Goal: Complete application form: Complete application form

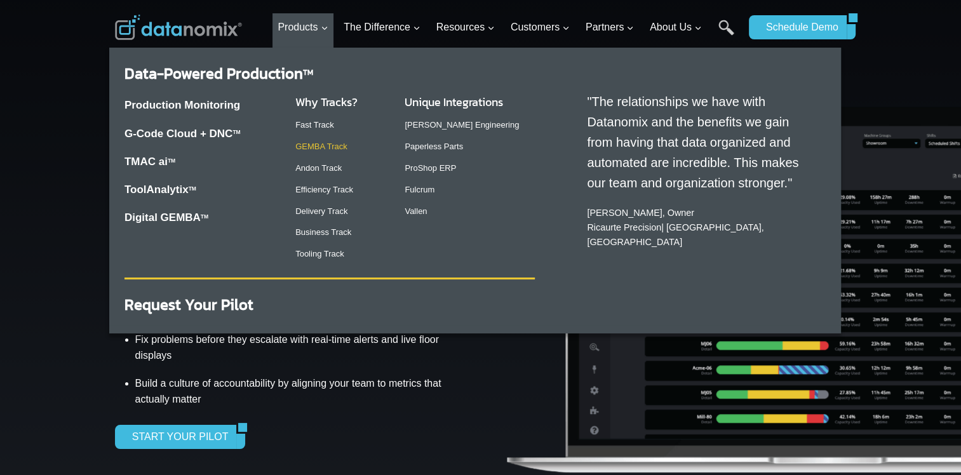
click at [330, 146] on link "GEMBA Track" at bounding box center [321, 147] width 52 height 10
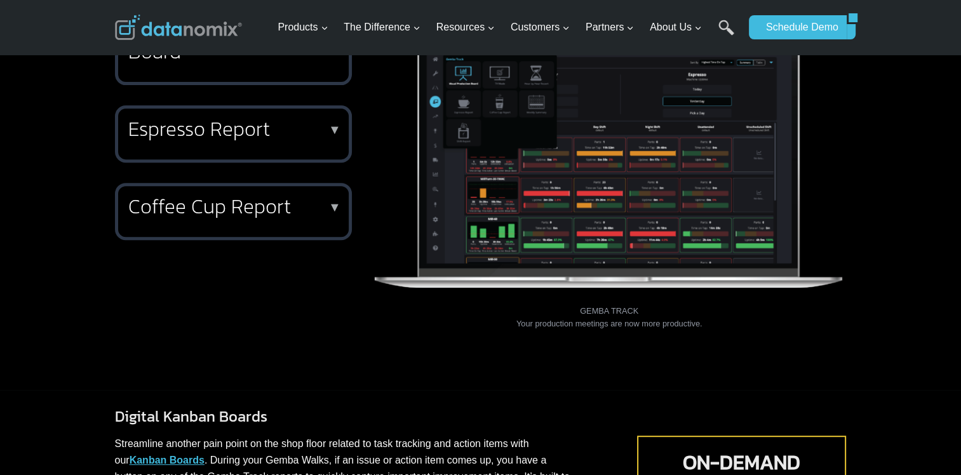
scroll to position [381, 0]
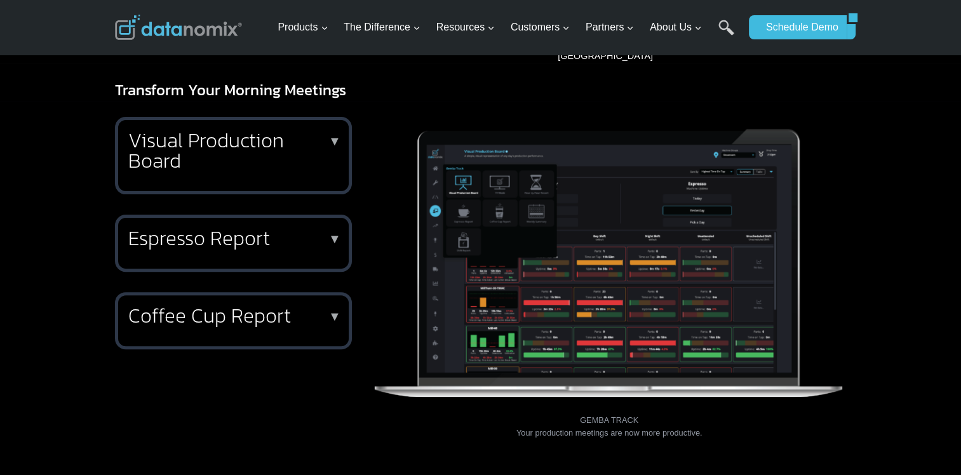
click at [184, 140] on h2 "Visual Production Board" at bounding box center [230, 150] width 205 height 41
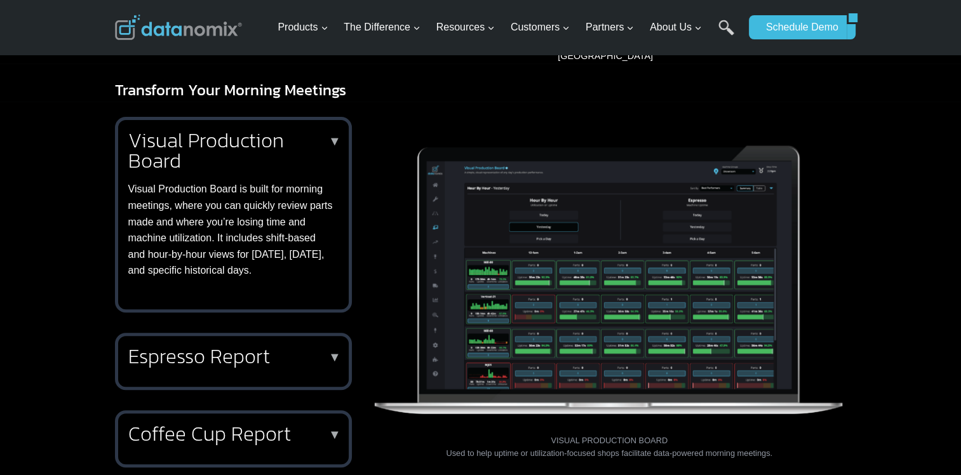
click at [269, 346] on h2 "Espresso Report" at bounding box center [230, 356] width 205 height 20
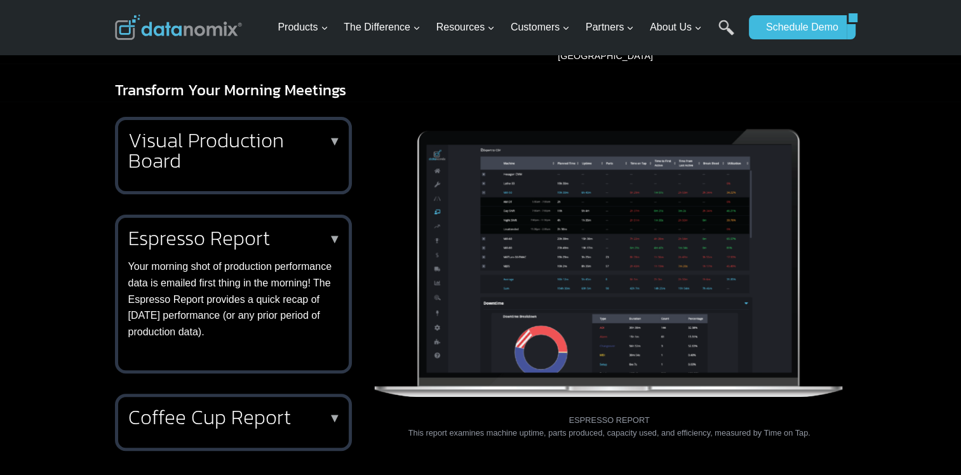
click at [252, 408] on h2 "Coffee Cup Report" at bounding box center [230, 417] width 205 height 20
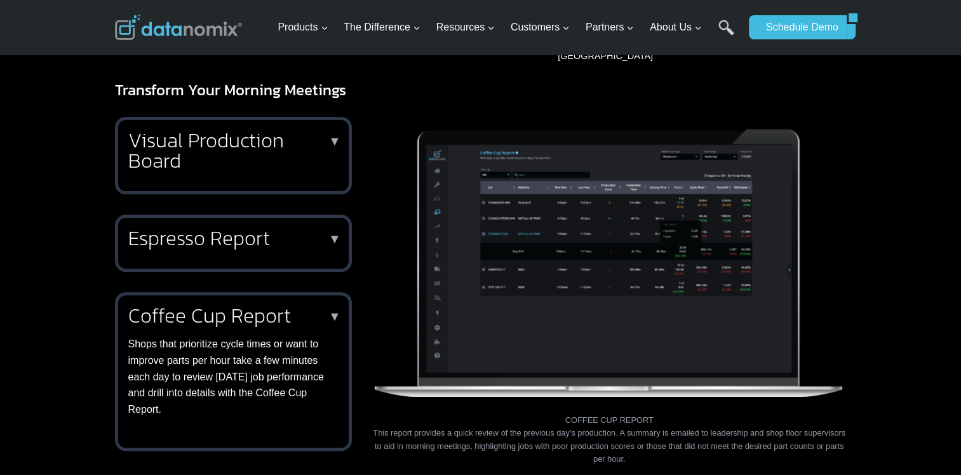
click at [291, 150] on h2 "Visual Production Board" at bounding box center [230, 150] width 205 height 41
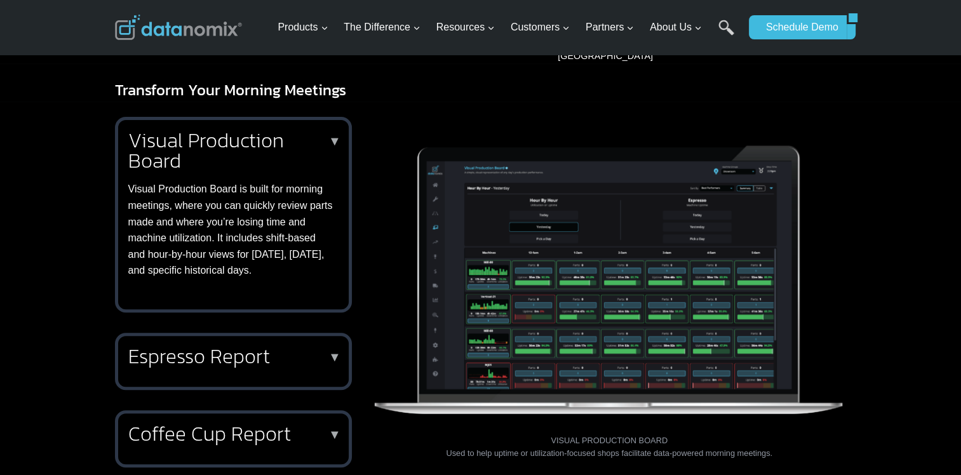
click at [582, 295] on img at bounding box center [609, 273] width 475 height 313
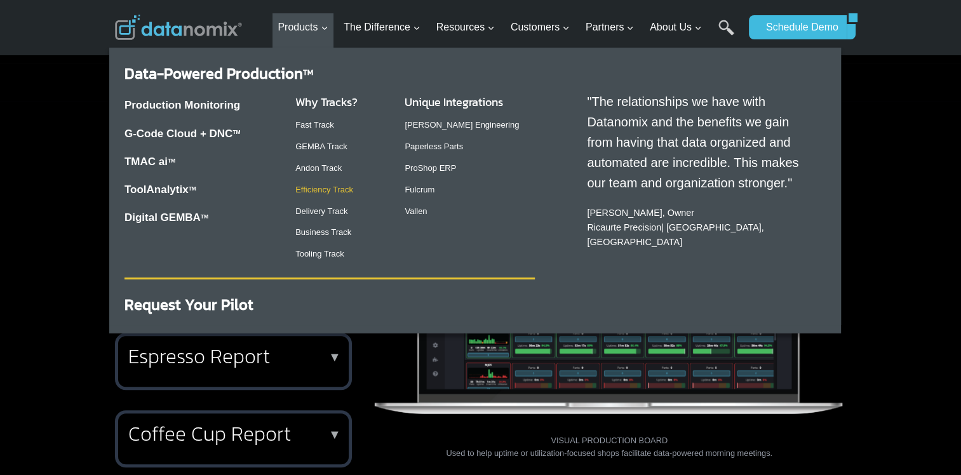
click at [316, 192] on link "Efficiency Track" at bounding box center [324, 190] width 58 height 10
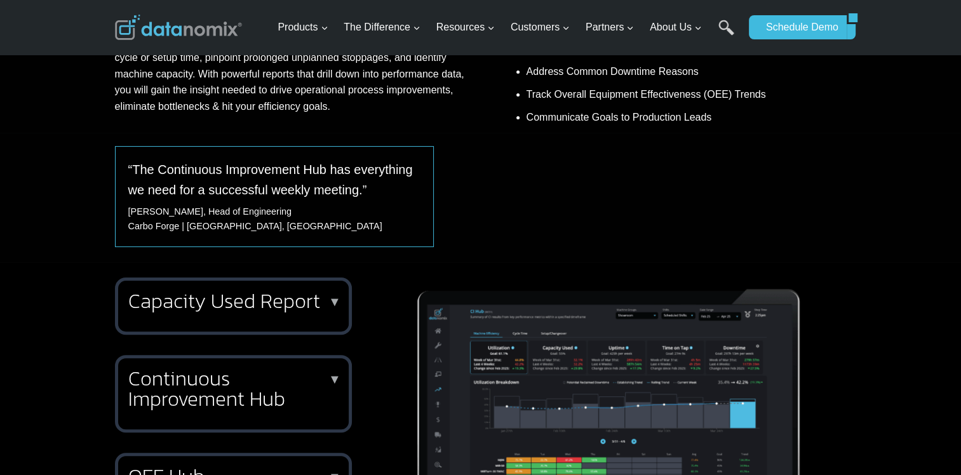
scroll to position [318, 0]
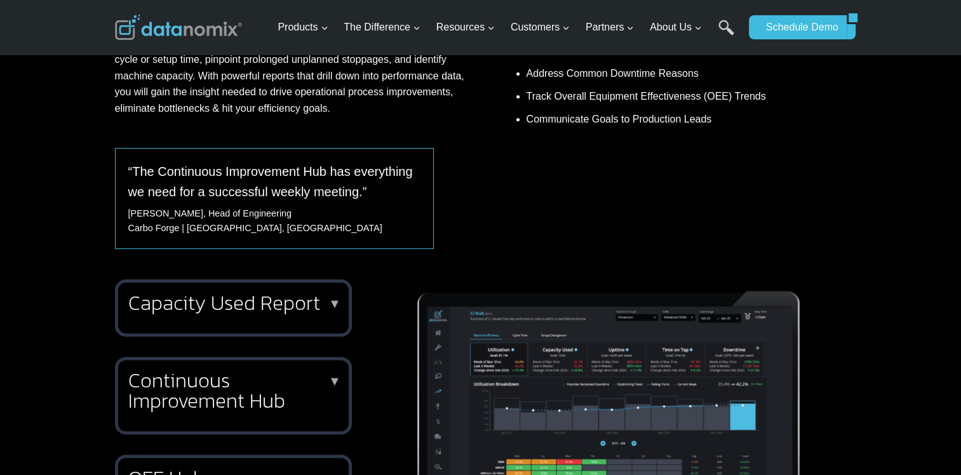
click at [292, 313] on h2 "Capacity Used Report" at bounding box center [230, 303] width 205 height 20
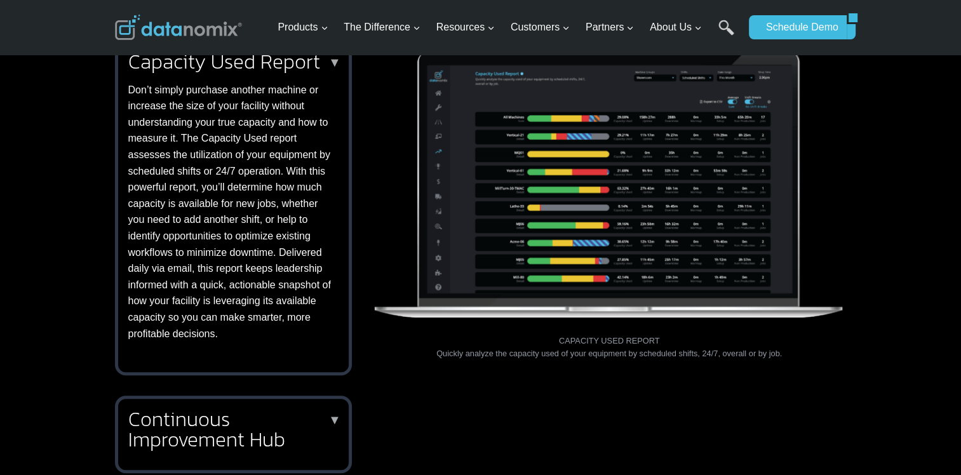
scroll to position [572, 0]
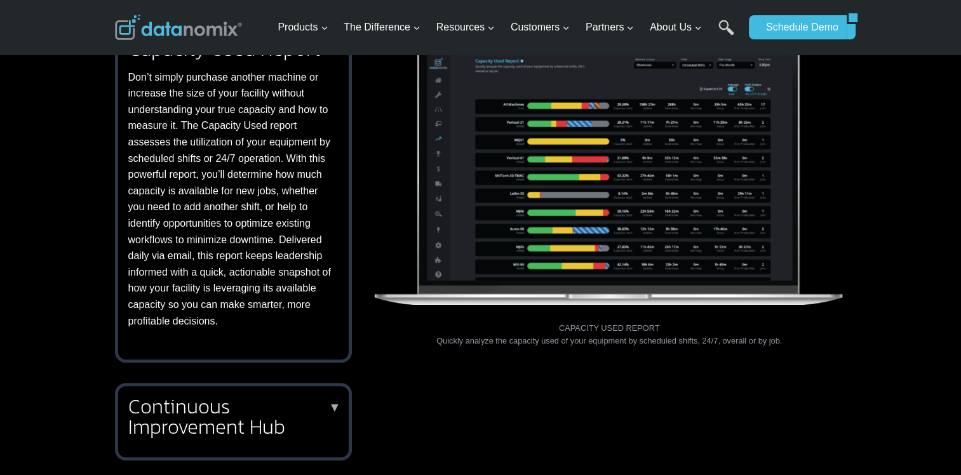
click at [351, 223] on div "Capacity Used Report ▼ Don’t simply purchase another machine or increase the si…" at bounding box center [233, 194] width 237 height 338
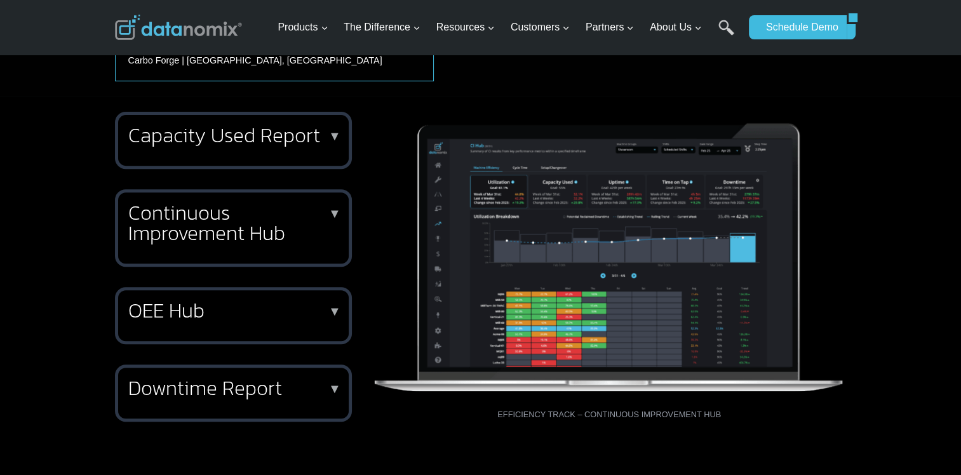
scroll to position [318, 0]
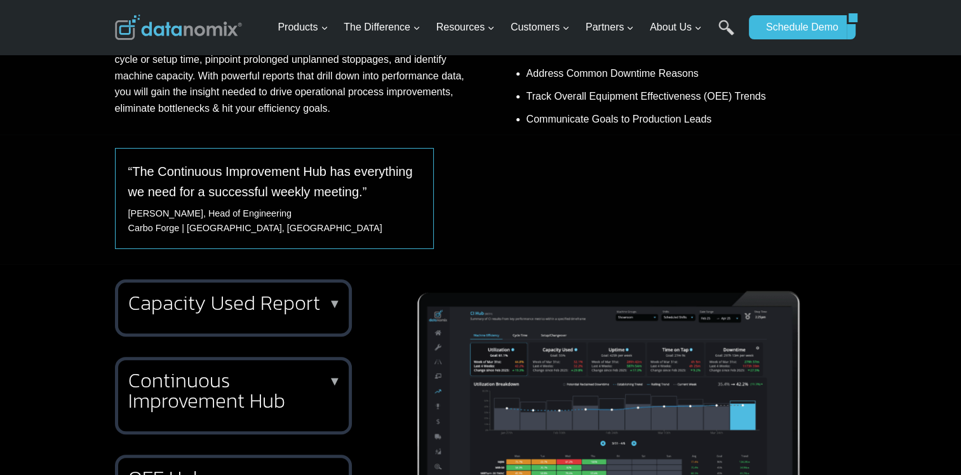
click at [283, 370] on h2 "Continuous Improvement Hub" at bounding box center [230, 390] width 205 height 41
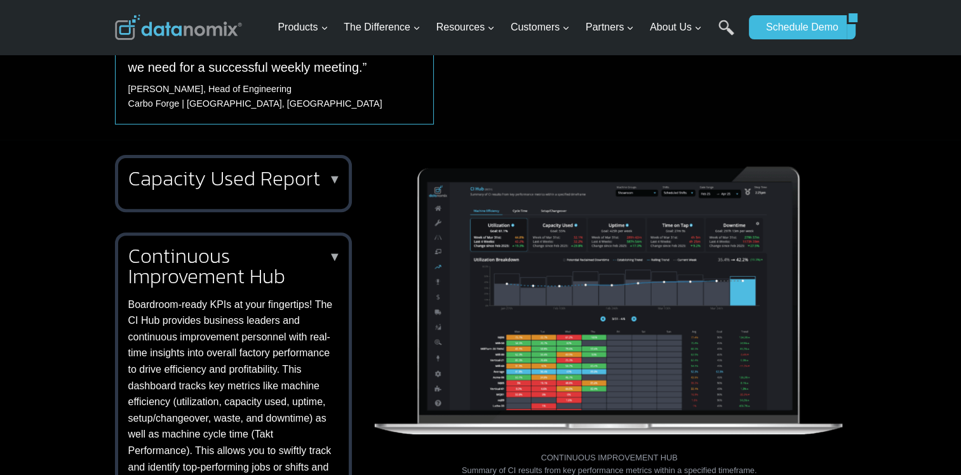
scroll to position [508, 0]
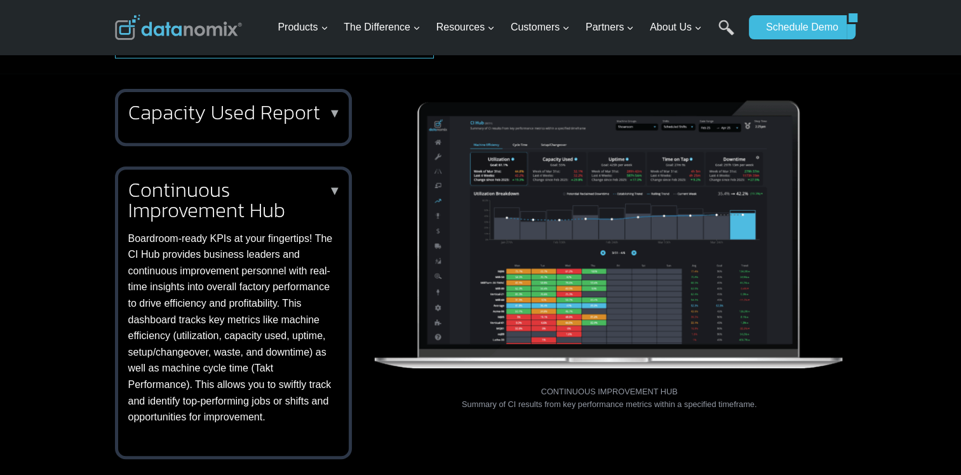
click at [316, 192] on h2 "Continuous Improvement Hub" at bounding box center [230, 200] width 205 height 41
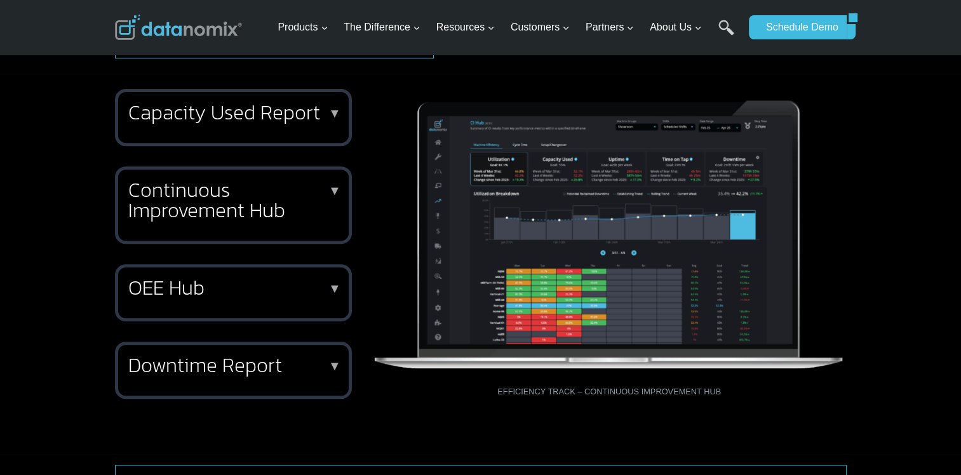
click at [236, 304] on div "OEE Hub ▼ Gain a clear, data-driven view of your weekly Overall Equipment Effec…" at bounding box center [233, 292] width 237 height 57
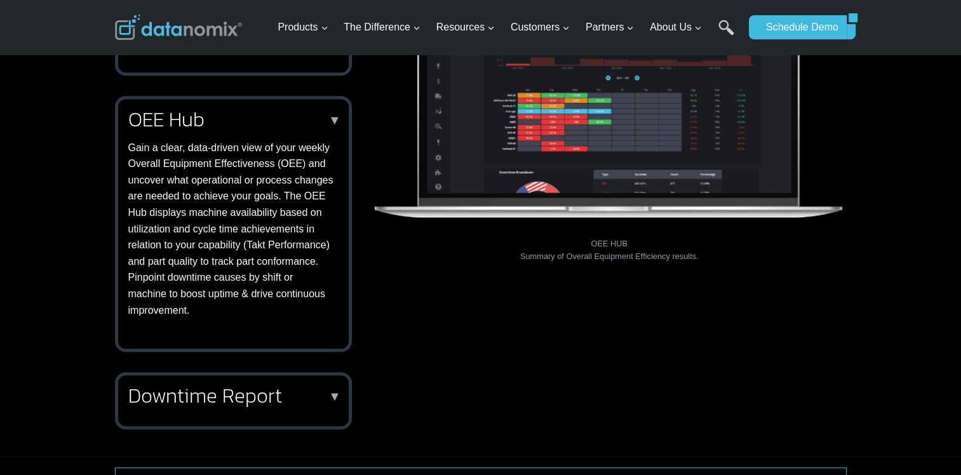
scroll to position [762, 0]
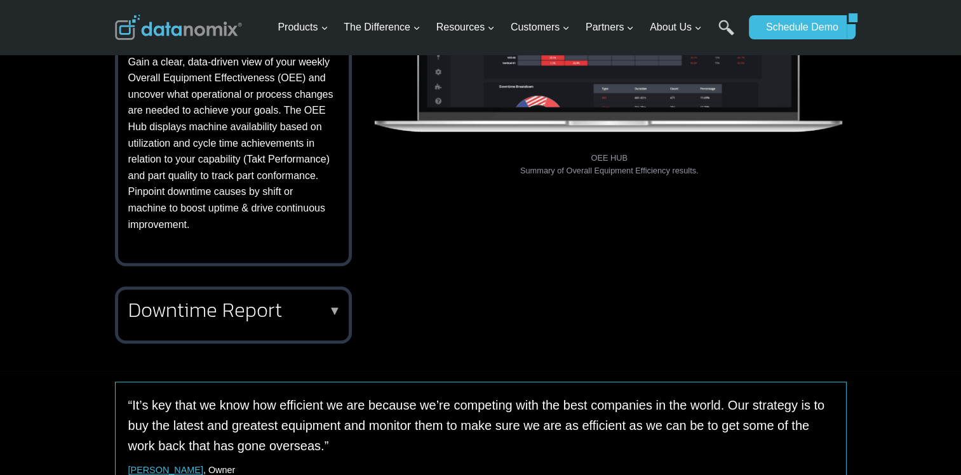
click at [255, 315] on h2 "Downtime Report" at bounding box center [230, 310] width 205 height 20
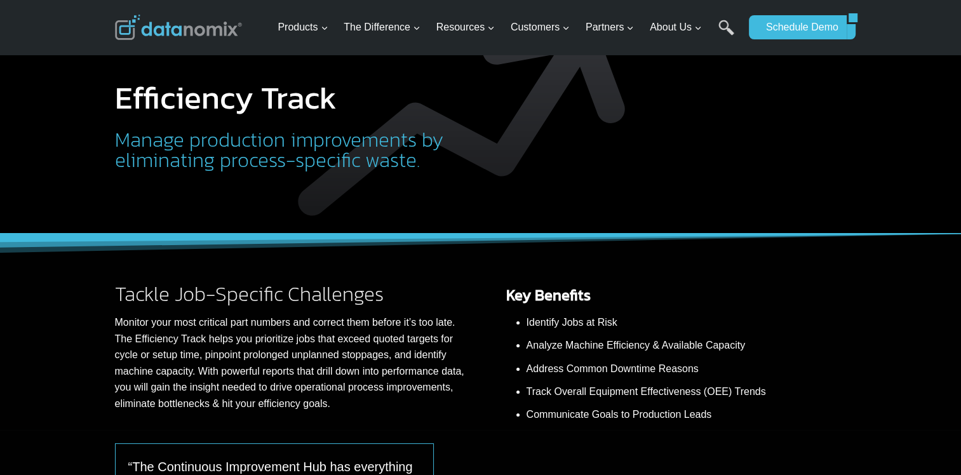
scroll to position [0, 0]
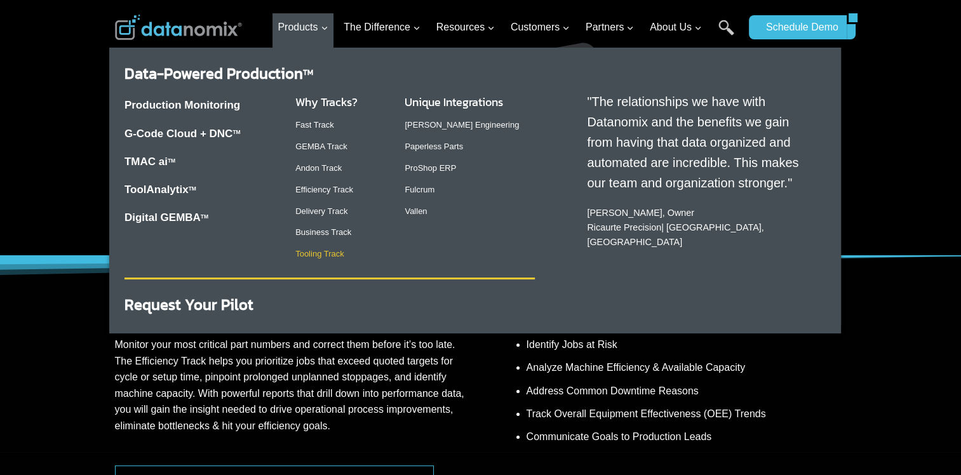
click at [302, 255] on link "Tooling Track" at bounding box center [319, 254] width 49 height 10
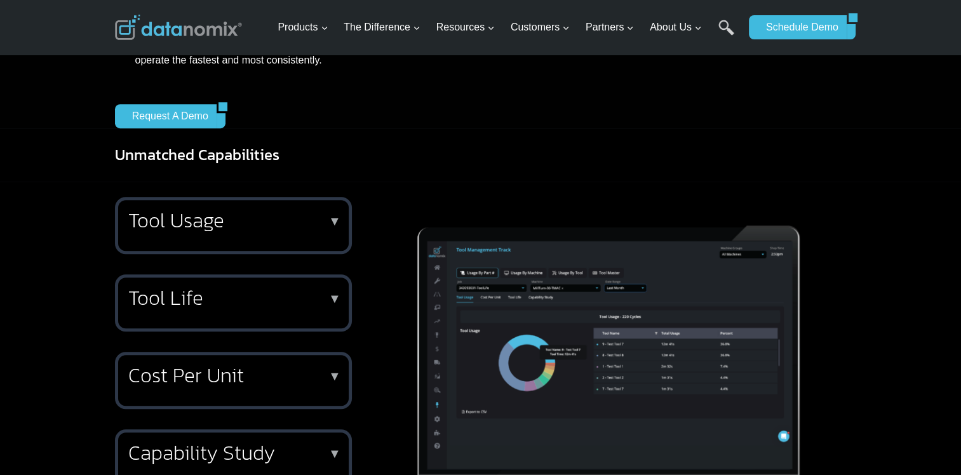
scroll to position [762, 0]
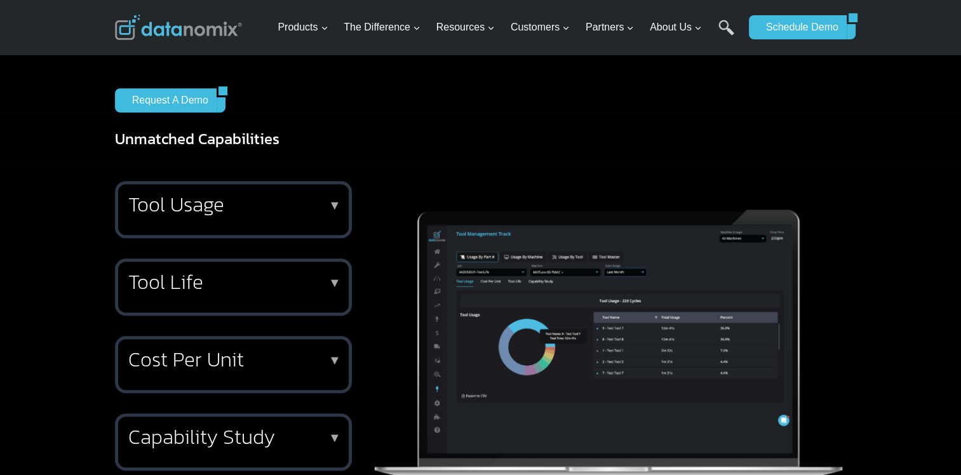
click at [288, 215] on h2 "Tool Usage" at bounding box center [230, 204] width 205 height 20
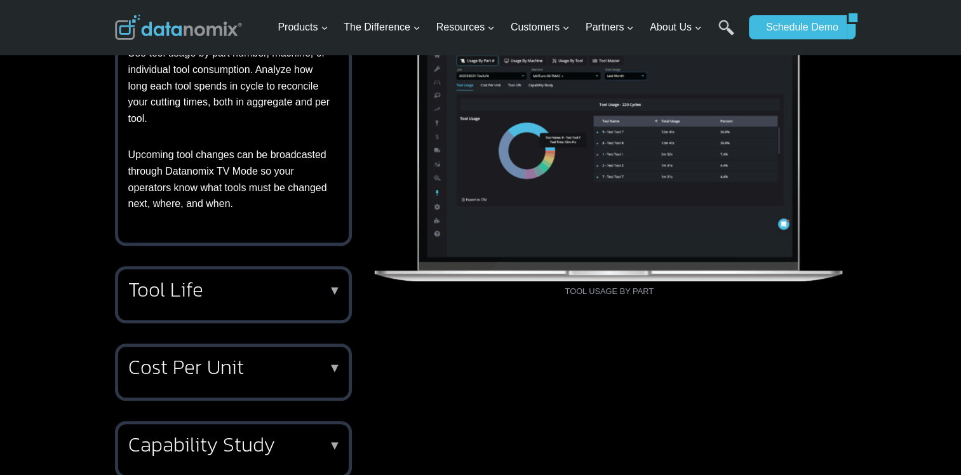
scroll to position [953, 0]
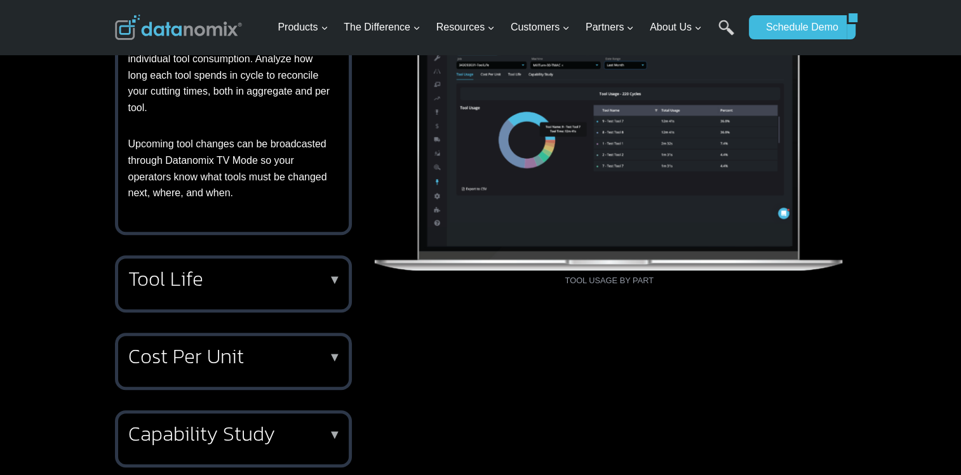
click at [257, 116] on p "See tool usage by part number, machine, or individual tool consumption. Analyze…" at bounding box center [230, 74] width 205 height 81
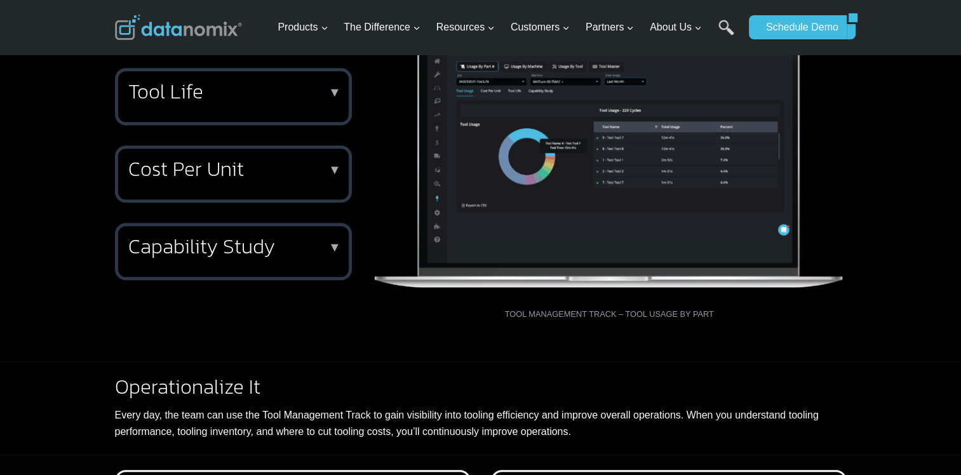
click at [257, 125] on div "Tool Life ▼ Datanomix visualizes the tool change log for a given job and unders…" at bounding box center [233, 96] width 237 height 57
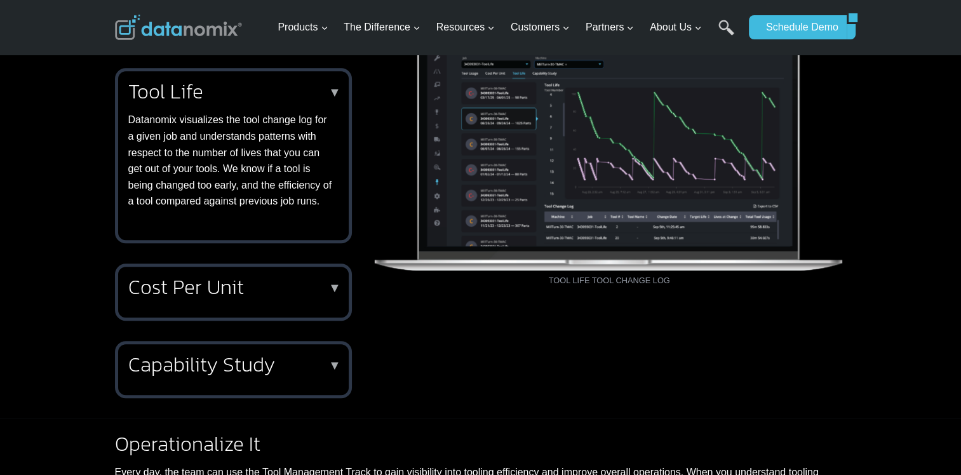
click at [242, 199] on p "Datanomix visualizes the tool change log for a given job and understands patter…" at bounding box center [230, 161] width 205 height 98
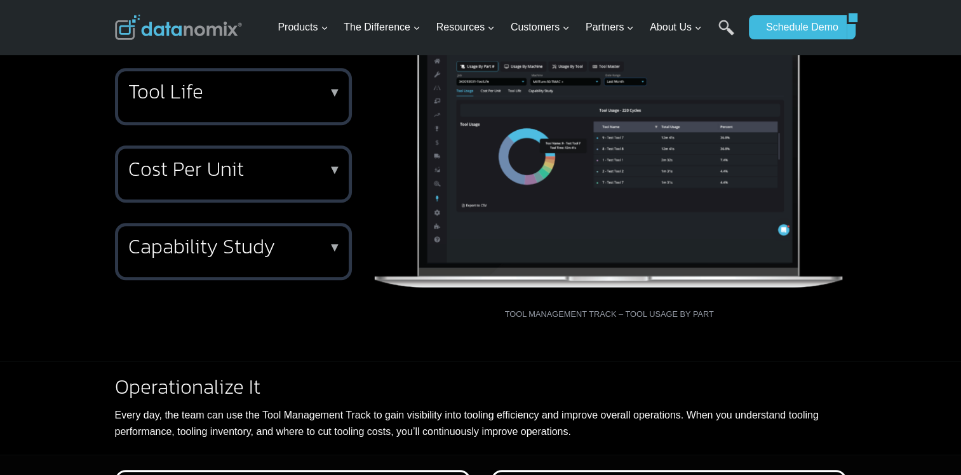
click at [234, 179] on h2 "Cost Per Unit" at bounding box center [230, 169] width 205 height 20
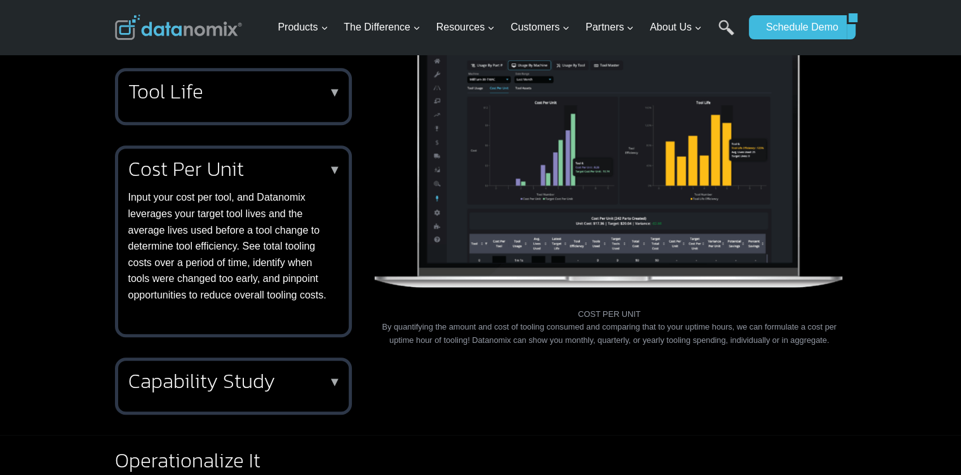
click at [234, 179] on h2 "Cost Per Unit" at bounding box center [230, 169] width 205 height 20
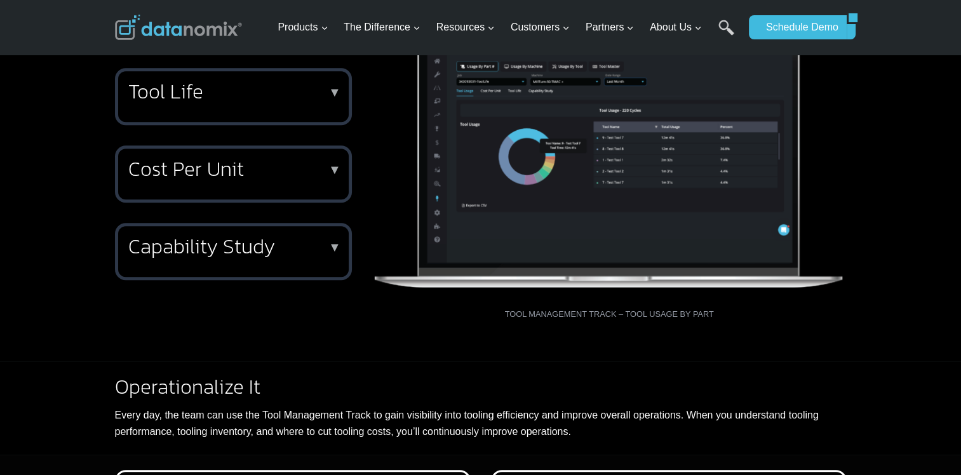
click at [219, 257] on h2 "Capability Study" at bounding box center [230, 246] width 205 height 20
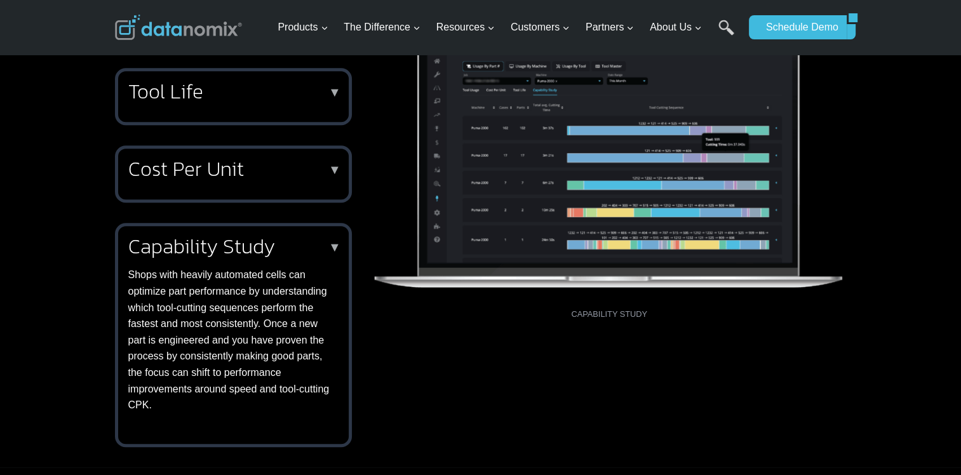
click at [233, 303] on p "Shops with heavily automated cells can optimize part performance by understandi…" at bounding box center [230, 340] width 205 height 146
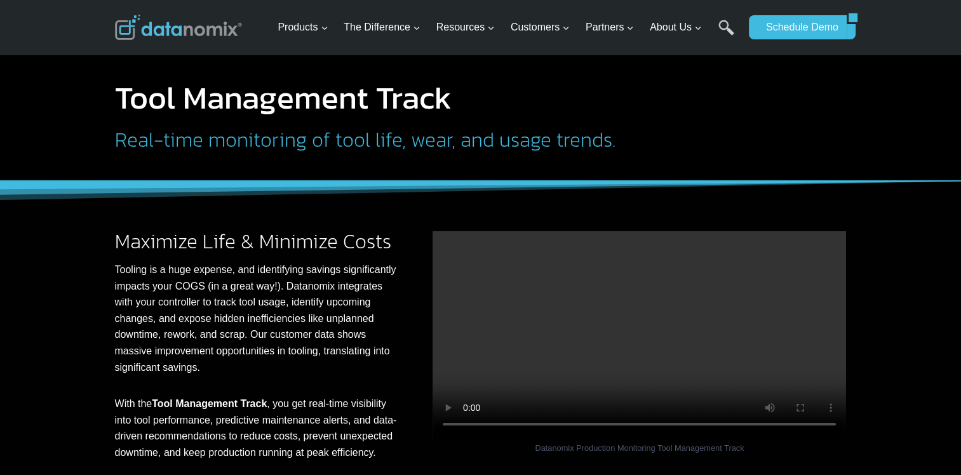
scroll to position [0, 0]
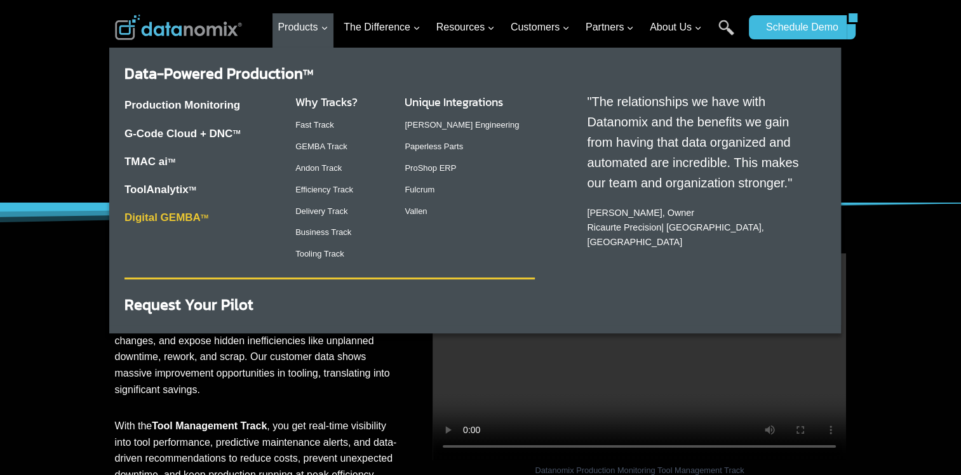
click at [160, 214] on link "Digital GEMBA TM" at bounding box center [167, 218] width 84 height 12
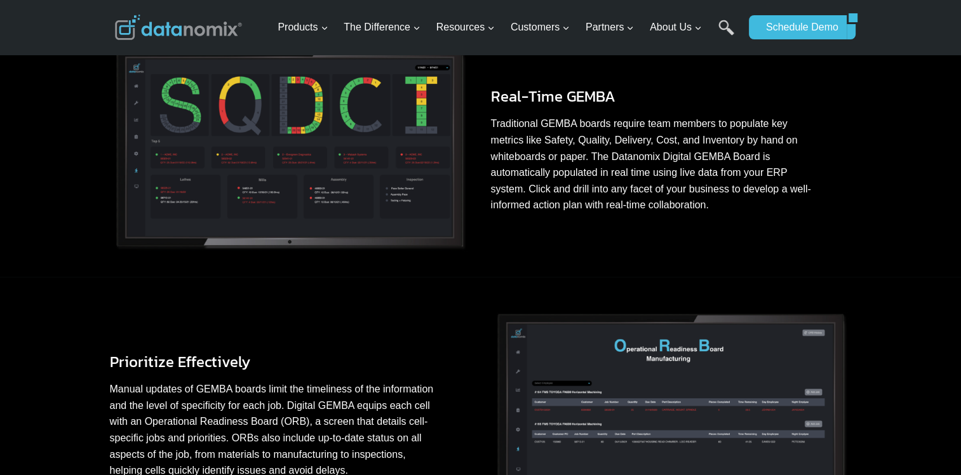
scroll to position [508, 0]
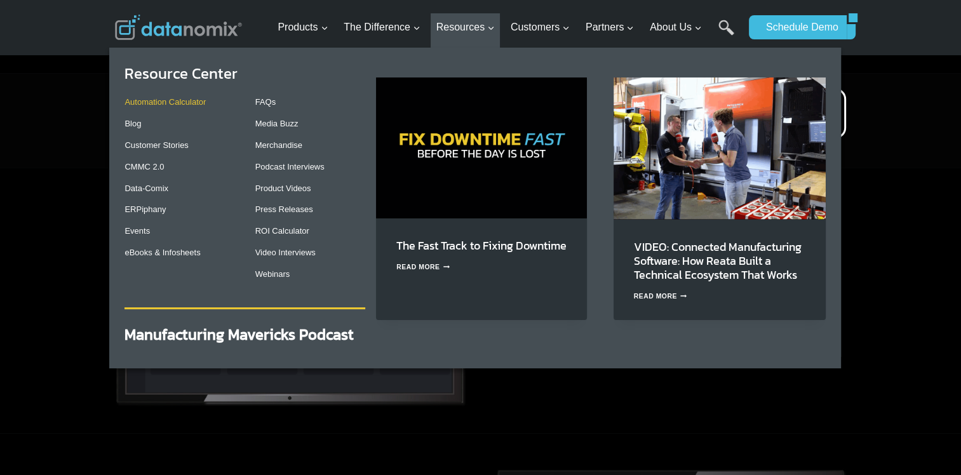
click at [156, 107] on link "Automation Calculator" at bounding box center [165, 102] width 81 height 10
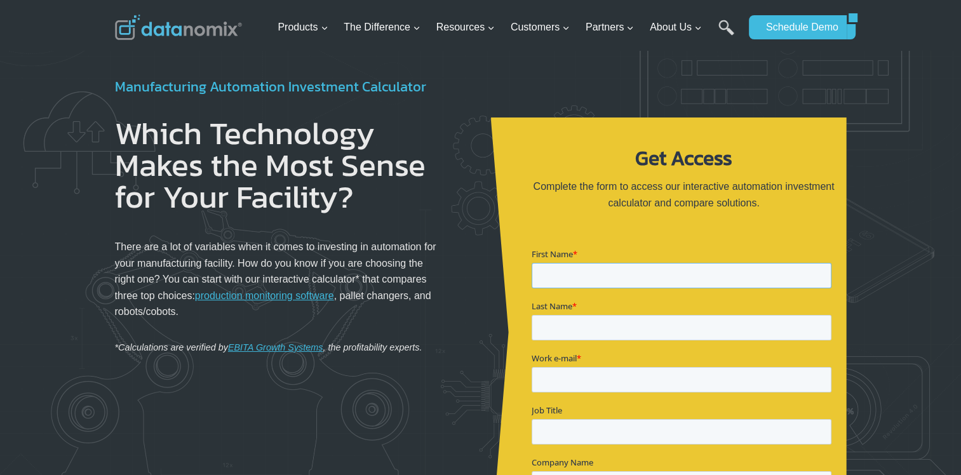
click at [588, 274] on input "First Name *" at bounding box center [681, 275] width 300 height 25
type input "Brian"
click at [725, 315] on input "Last Name *" at bounding box center [681, 327] width 300 height 25
type input "Bonella"
click at [581, 367] on input "Work e-mail *" at bounding box center [681, 379] width 300 height 25
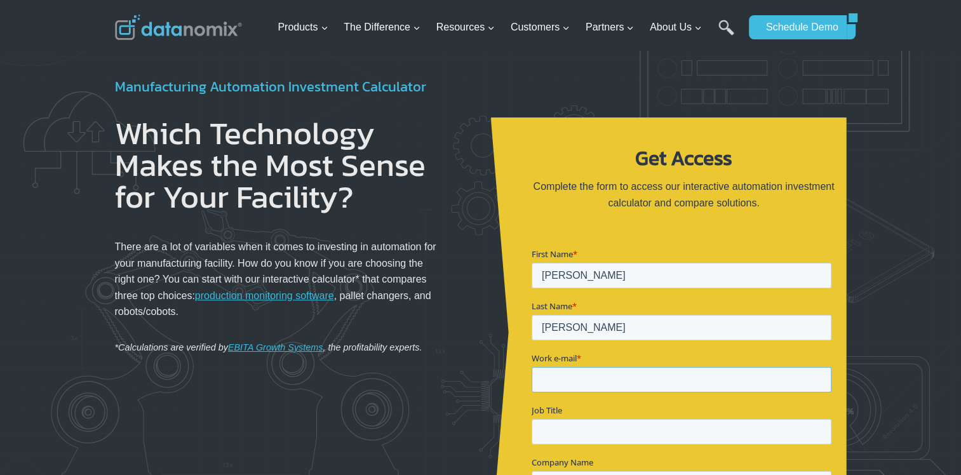
type input "bbonella@brek.aero"
click at [705, 419] on input "Job Title" at bounding box center [681, 431] width 300 height 25
type input "Industrial Engineer"
click at [562, 471] on input "Company Name" at bounding box center [681, 483] width 300 height 25
type input "Brek Manufacturing"
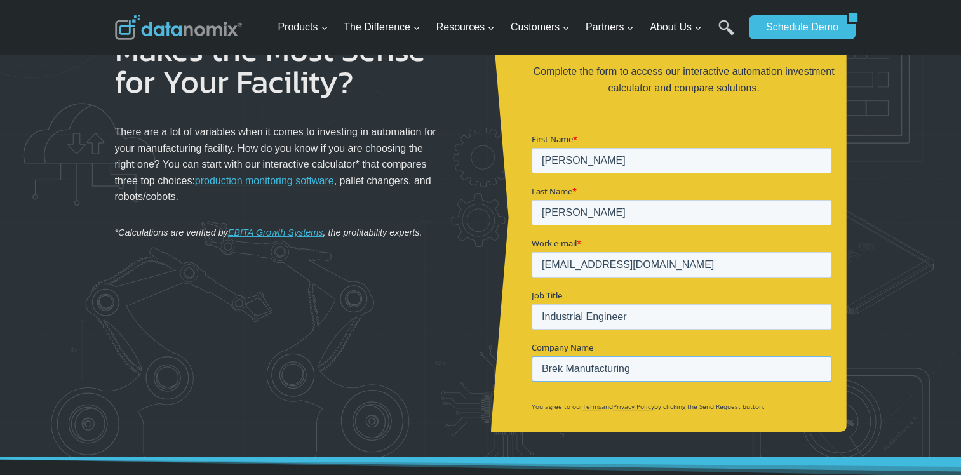
scroll to position [254, 0]
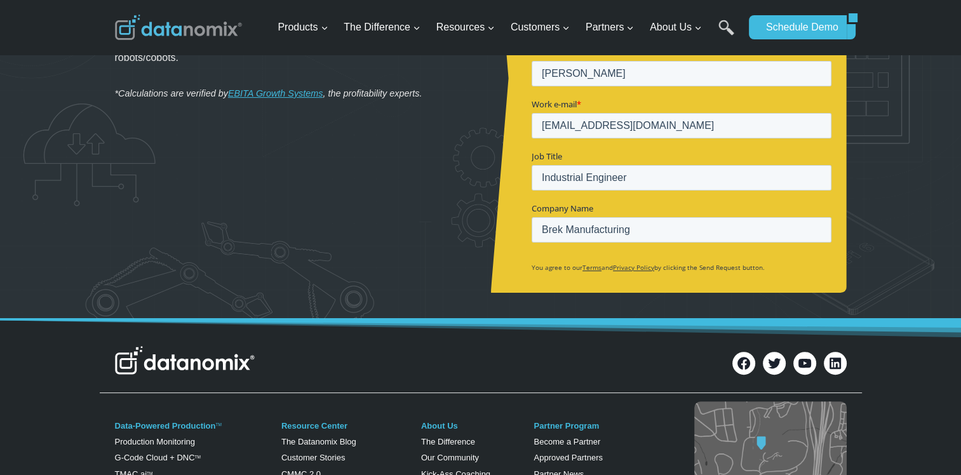
click at [569, 342] on input "Submit" at bounding box center [563, 354] width 64 height 25
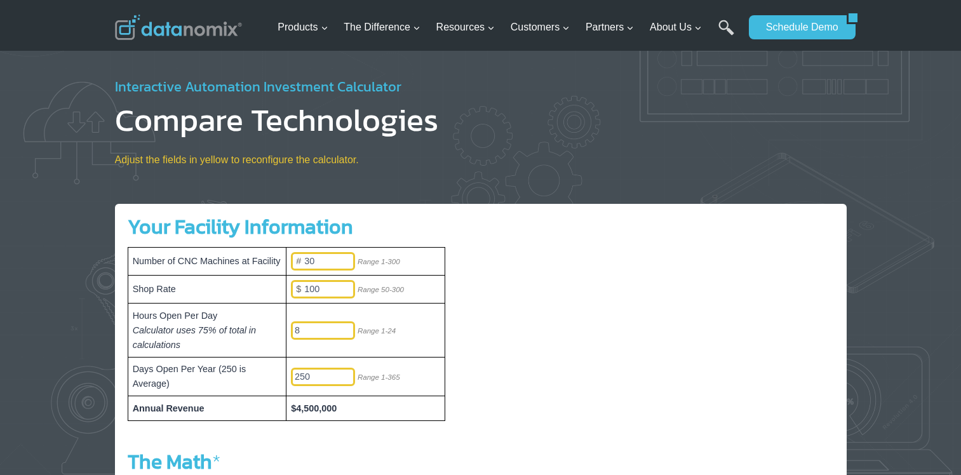
select select "150000"
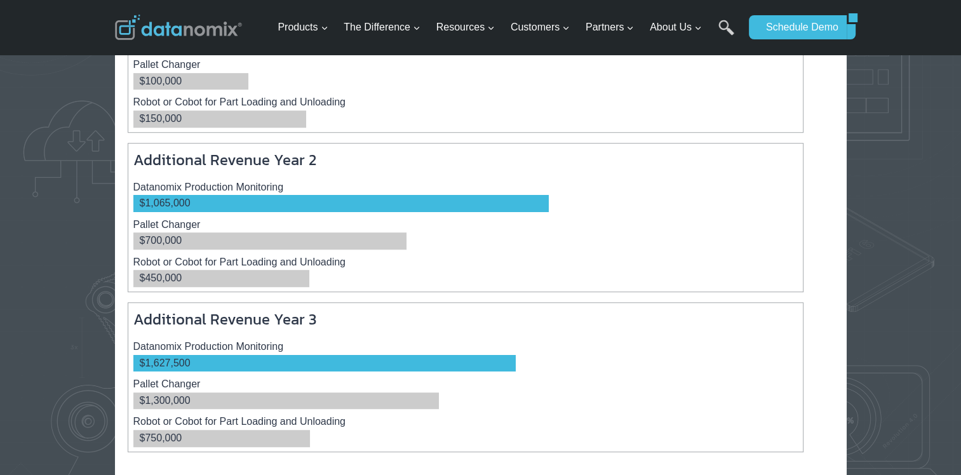
scroll to position [572, 0]
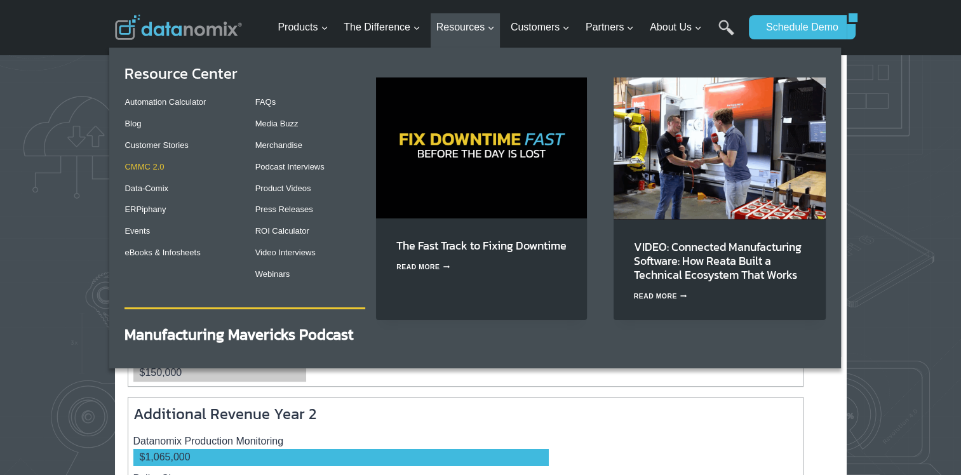
click at [154, 167] on link "CMMC 2.0" at bounding box center [144, 167] width 39 height 10
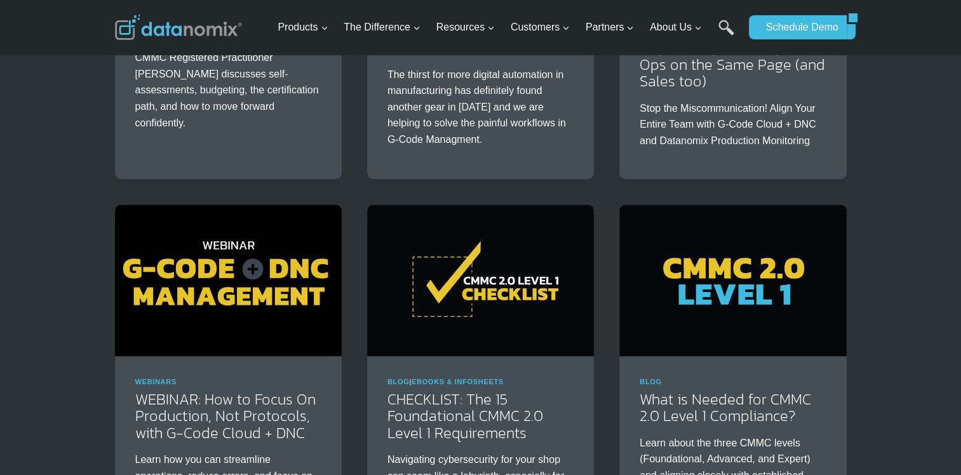
scroll to position [318, 0]
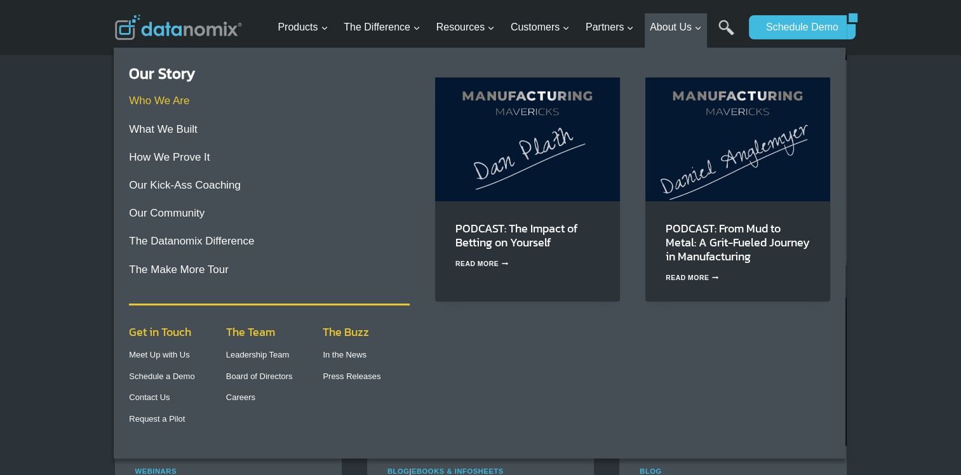
click at [173, 105] on link "Who We Are" at bounding box center [159, 101] width 60 height 12
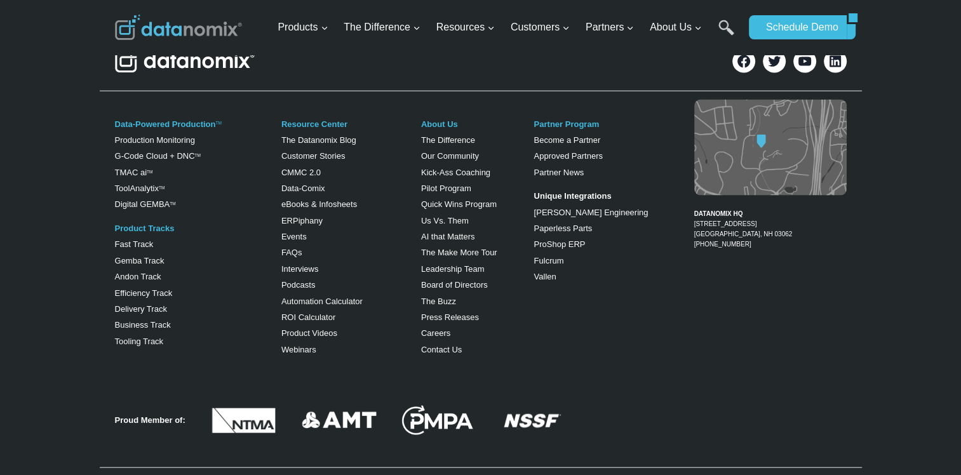
scroll to position [2803, 0]
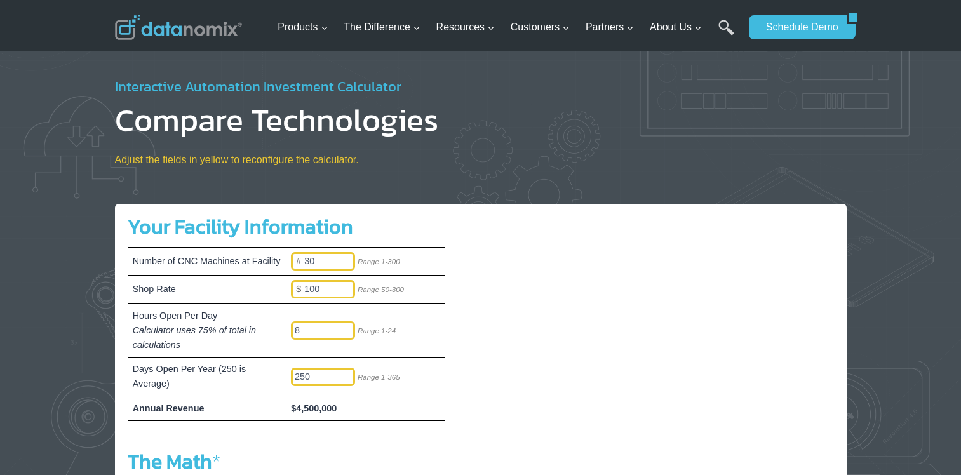
select select "150000"
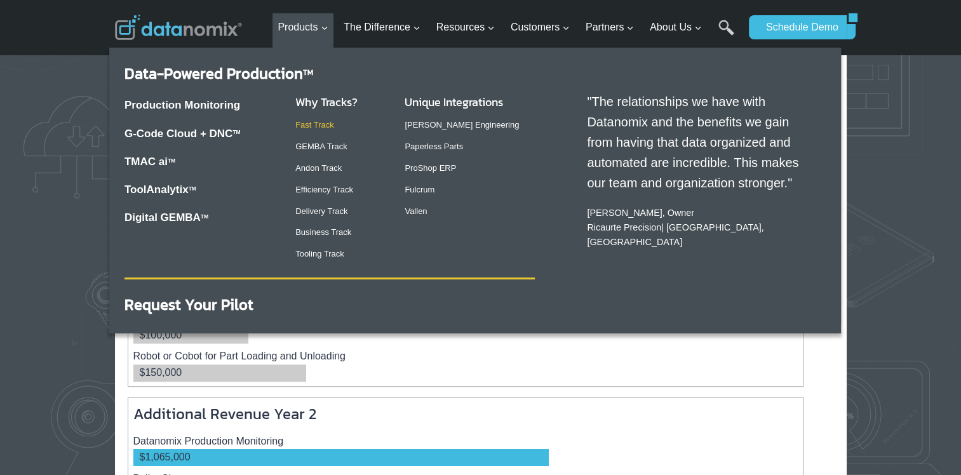
click at [331, 125] on link "Fast Track" at bounding box center [314, 125] width 39 height 10
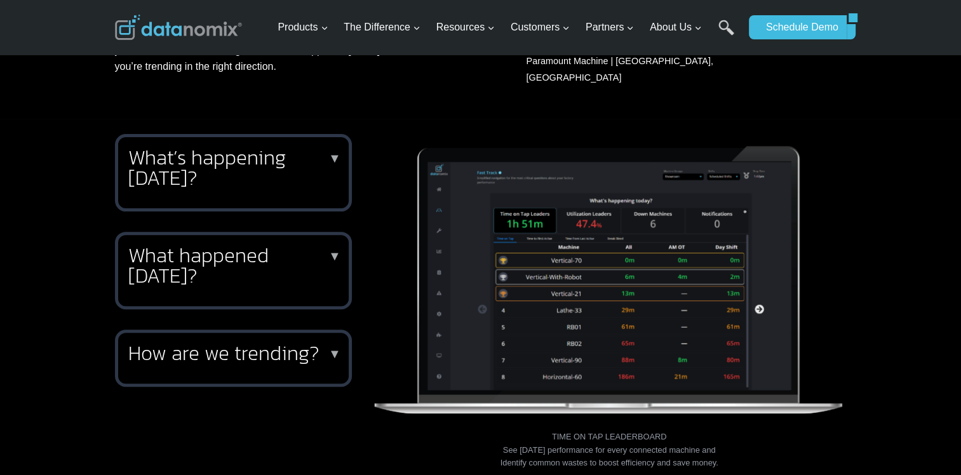
scroll to position [381, 0]
click at [247, 161] on h2 "What’s happening [DATE]?" at bounding box center [230, 167] width 205 height 41
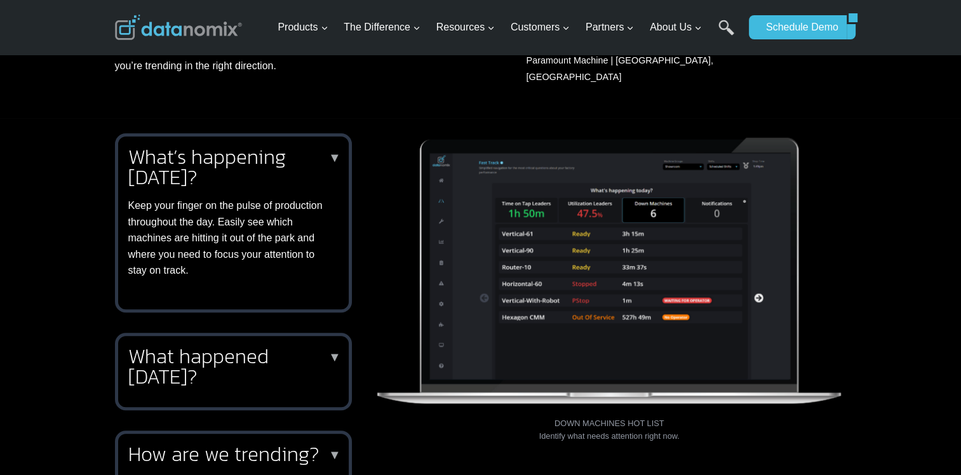
click at [248, 159] on h2 "What’s happening [DATE]?" at bounding box center [230, 167] width 205 height 41
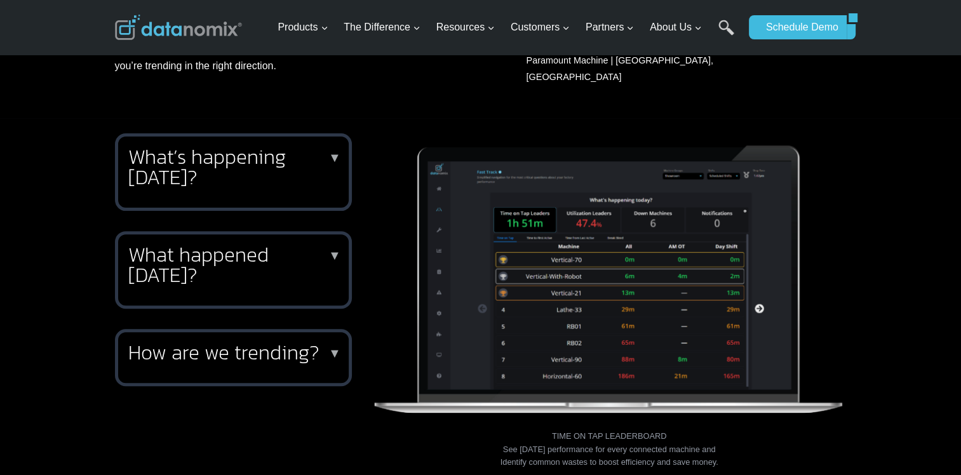
click at [222, 273] on h2 "What happened [DATE]?" at bounding box center [230, 265] width 205 height 41
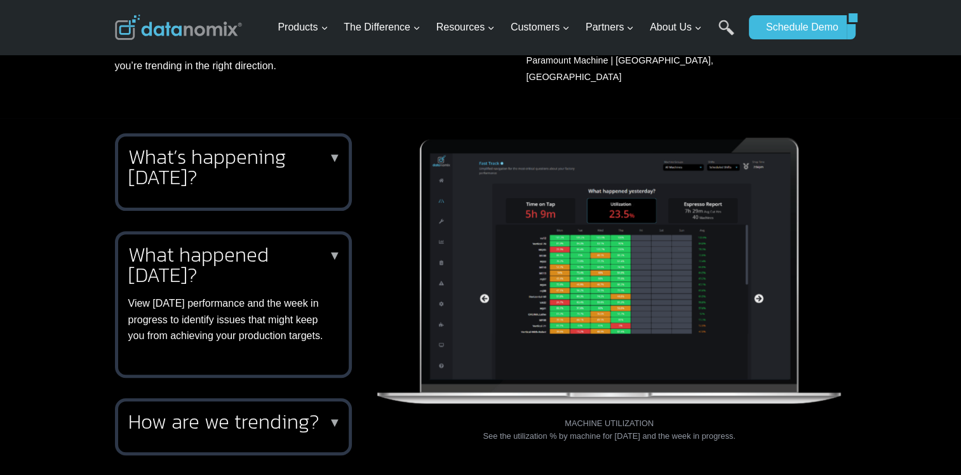
click at [245, 412] on h2 "How are we trending?" at bounding box center [230, 422] width 205 height 20
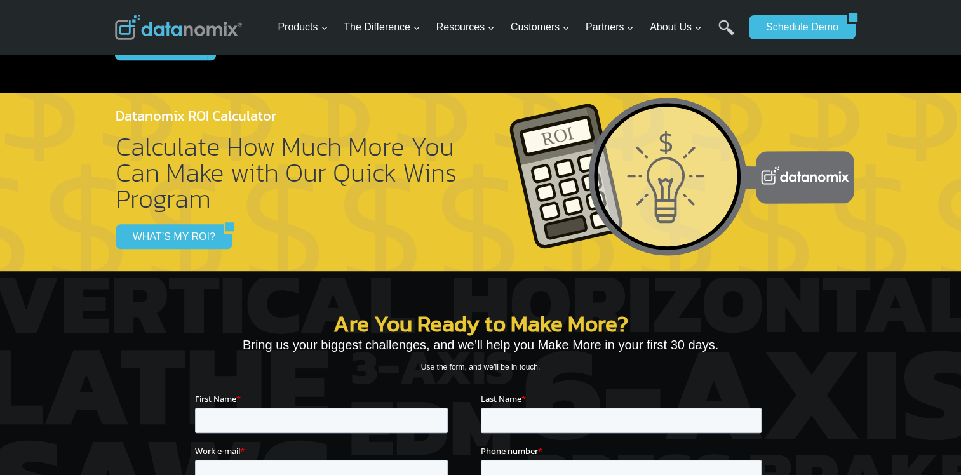
scroll to position [1398, 0]
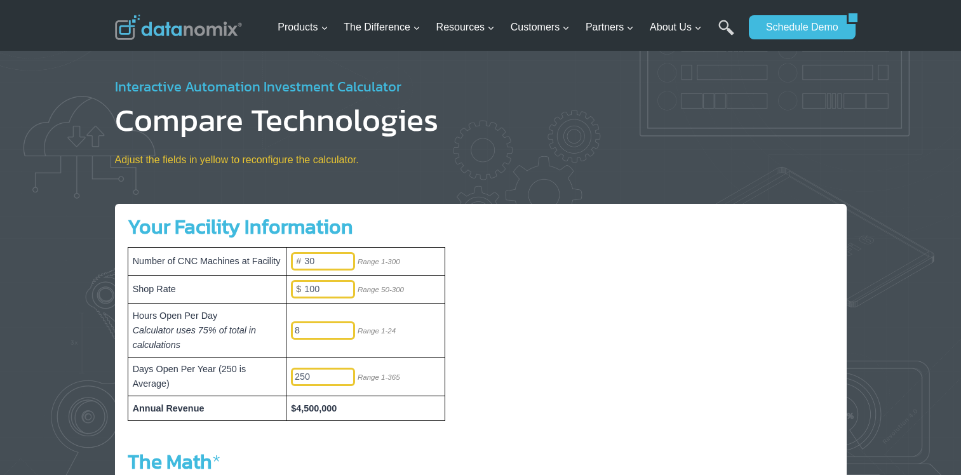
select select "150000"
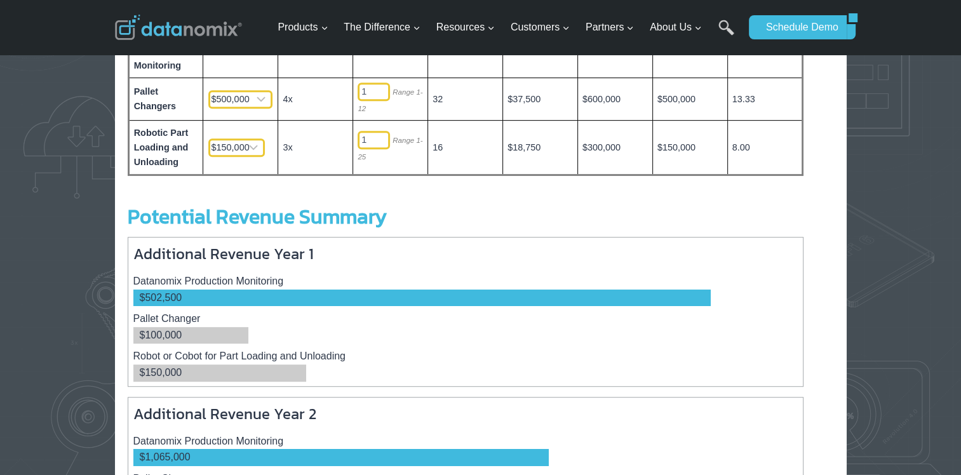
drag, startPoint x: 943, startPoint y: 199, endPoint x: 910, endPoint y: 189, distance: 35.0
click at [934, 199] on div at bounding box center [480, 197] width 961 height 1437
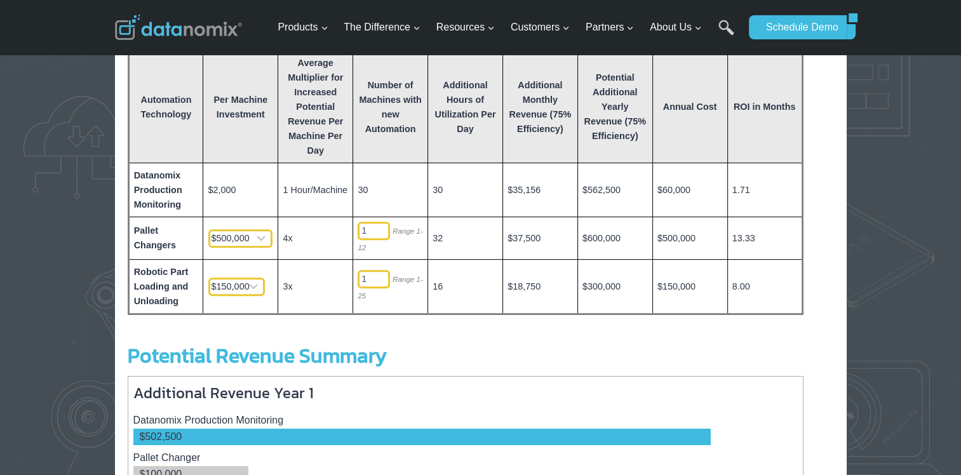
scroll to position [254, 0]
